Goal: Find specific page/section: Find specific page/section

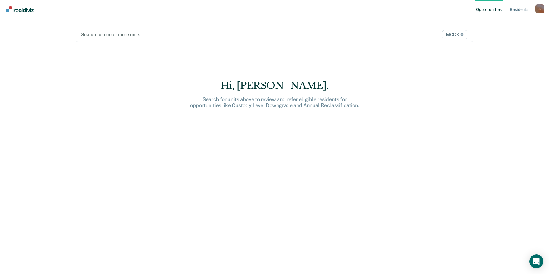
click at [173, 38] on div "Search for one or more units …" at bounding box center [216, 35] width 272 height 8
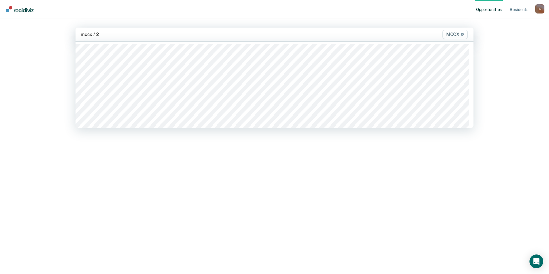
type input "mccx / 27"
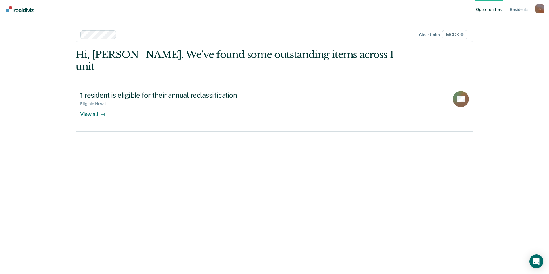
click at [125, 36] on div at bounding box center [235, 34] width 233 height 7
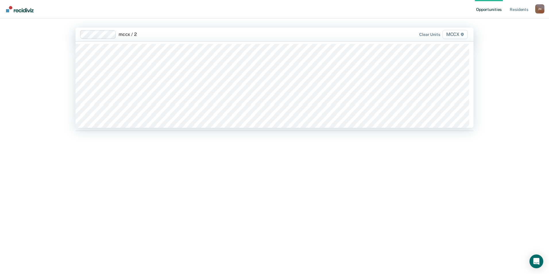
type input "mccx / 27"
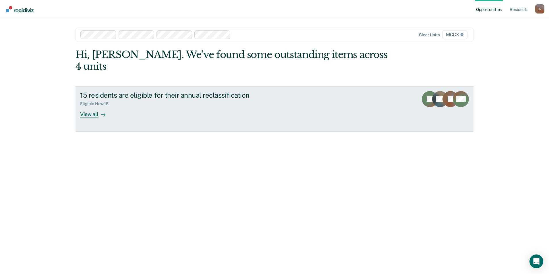
click at [87, 106] on div "View all" at bounding box center [96, 111] width 32 height 11
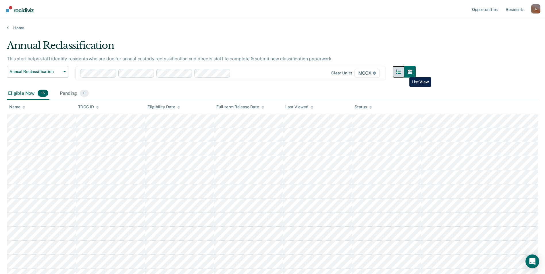
click at [404, 73] on button "button" at bounding box center [398, 71] width 11 height 11
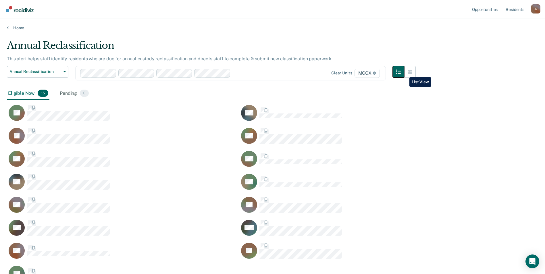
scroll to position [243, 527]
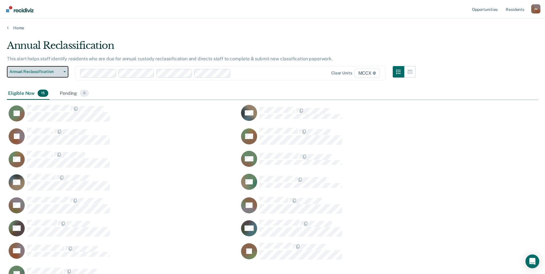
click at [55, 72] on span "Annual Reclassification" at bounding box center [35, 71] width 52 height 5
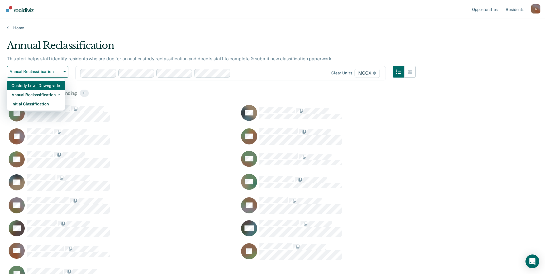
click at [51, 86] on div "Custody Level Downgrade" at bounding box center [35, 85] width 49 height 9
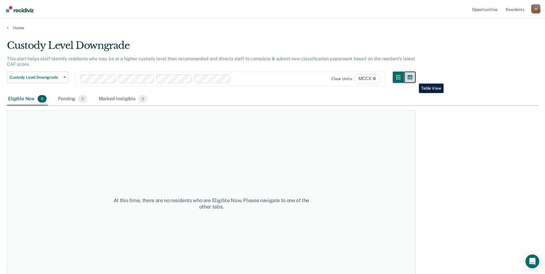
click at [412, 79] on icon "button" at bounding box center [409, 77] width 5 height 5
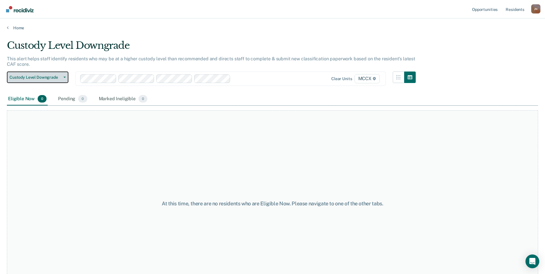
click at [63, 77] on span "button" at bounding box center [63, 77] width 5 height 1
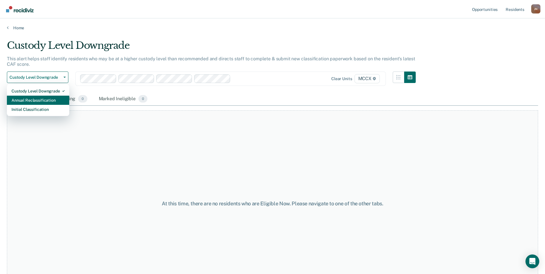
click at [58, 99] on div "Annual Reclassification" at bounding box center [37, 100] width 53 height 9
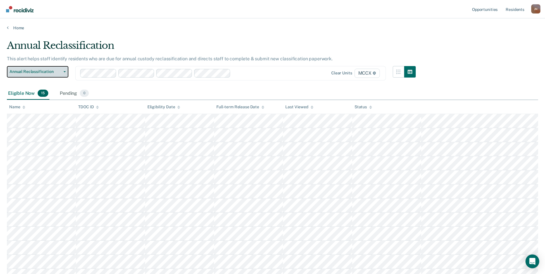
click at [64, 72] on icon "button" at bounding box center [64, 71] width 2 height 1
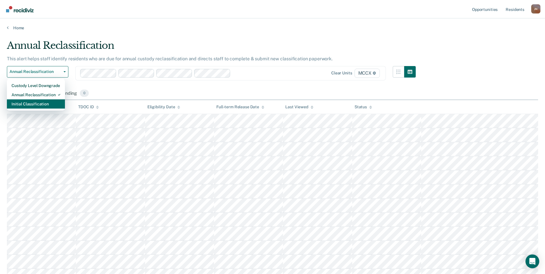
click at [56, 105] on div "Initial Classification" at bounding box center [35, 103] width 49 height 9
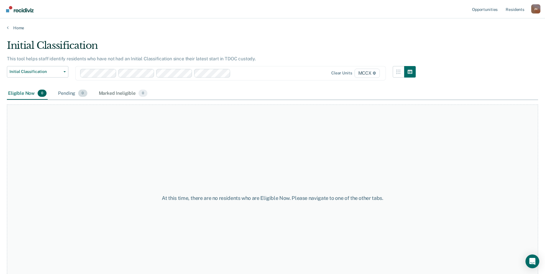
click at [73, 96] on div "Pending 0" at bounding box center [72, 93] width 31 height 13
click at [109, 95] on div "Marked Ineligible 0" at bounding box center [123, 93] width 51 height 13
click at [25, 96] on div "Eligible Now 0" at bounding box center [27, 93] width 41 height 13
